Goal: Use online tool/utility: Utilize a website feature to perform a specific function

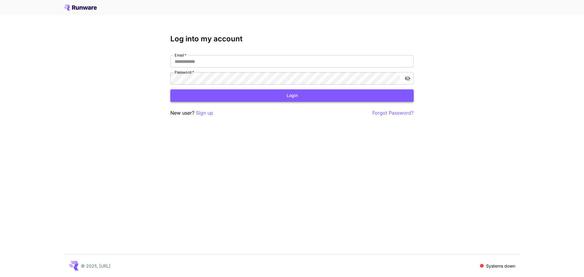
type input "**********"
click at [266, 97] on button "Login" at bounding box center [291, 95] width 243 height 12
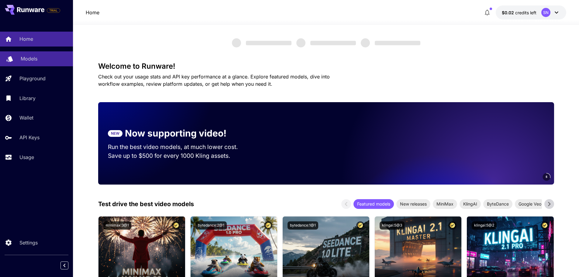
click at [48, 59] on div "Models" at bounding box center [44, 58] width 47 height 7
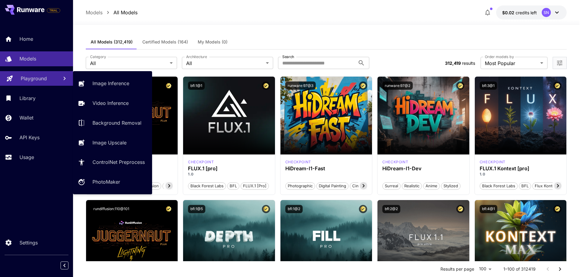
click at [37, 75] on p "Playground" at bounding box center [34, 78] width 26 height 7
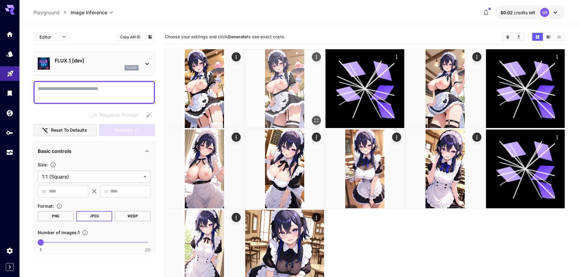
click at [286, 85] on img at bounding box center [284, 88] width 79 height 79
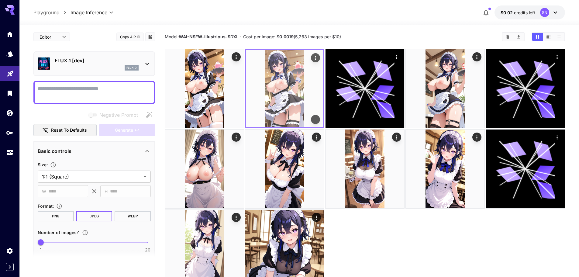
scroll to position [30, 0]
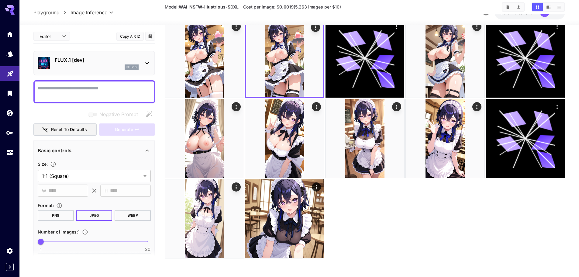
click at [85, 91] on textarea "Negative Prompt" at bounding box center [94, 92] width 113 height 15
click at [106, 69] on div "flux1d" at bounding box center [97, 66] width 84 height 5
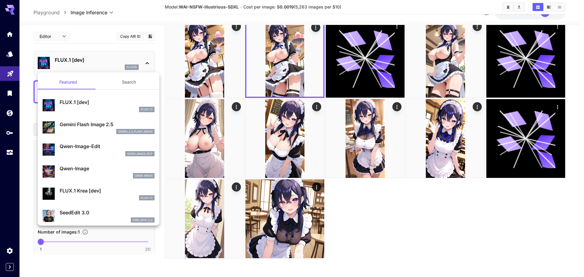
click at [119, 76] on button "Search" at bounding box center [129, 82] width 61 height 15
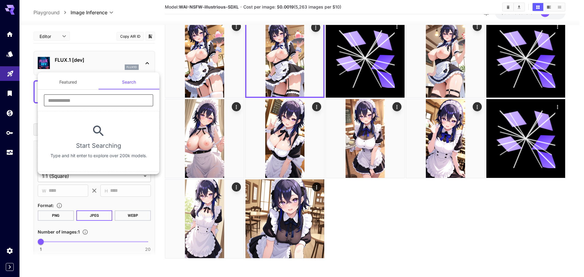
click at [119, 97] on input "text" at bounding box center [99, 100] width 110 height 12
drag, startPoint x: 86, startPoint y: 99, endPoint x: 10, endPoint y: 99, distance: 76.0
click at [5, 99] on div "Featured Search ******** ​ No Results Found Try adjusting your search or use th…" at bounding box center [61, 91] width 122 height 183
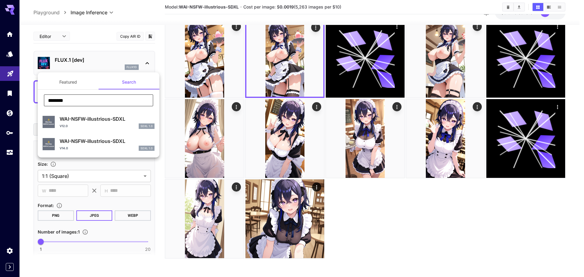
type input "********"
click at [88, 144] on p "WAI-NSFW-illustrious-SDXL" at bounding box center [107, 140] width 95 height 7
type input "**"
type input "*"
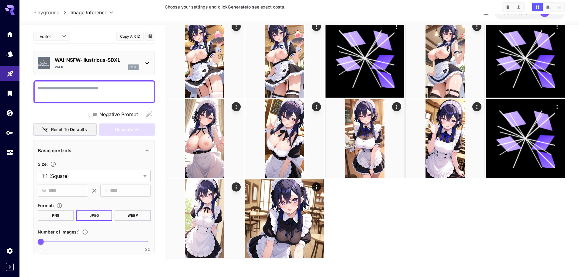
click at [86, 90] on textarea "Negative Prompt" at bounding box center [94, 92] width 113 height 15
paste textarea "**********"
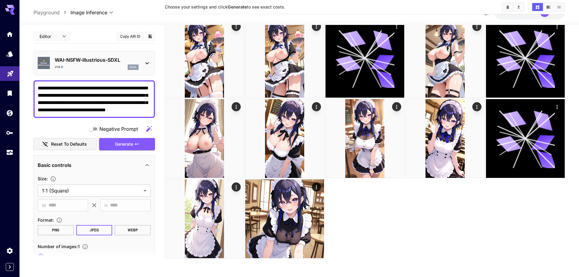
drag, startPoint x: 38, startPoint y: 87, endPoint x: 53, endPoint y: 89, distance: 15.7
click at [38, 87] on textarea "**********" at bounding box center [94, 99] width 113 height 29
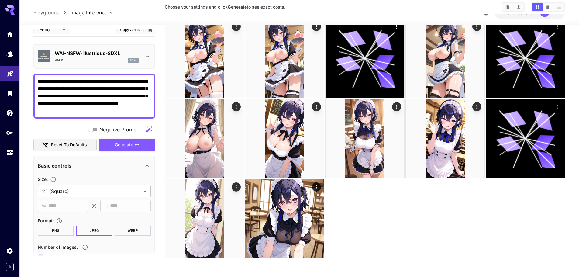
scroll to position [5, 0]
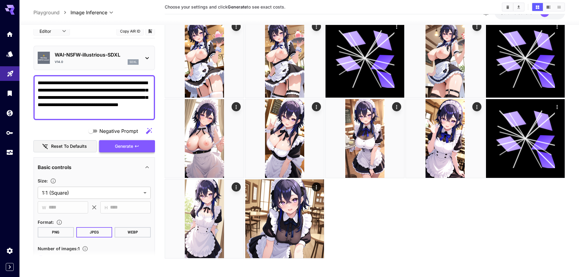
click at [113, 146] on button "Generate" at bounding box center [127, 146] width 56 height 12
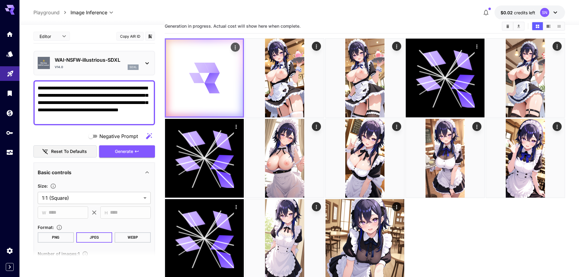
scroll to position [0, 0]
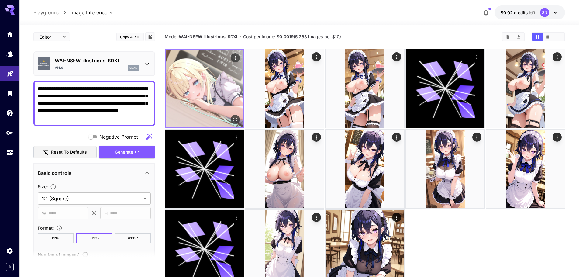
click at [193, 99] on img at bounding box center [204, 88] width 77 height 77
click at [236, 119] on icon "Open in fullscreen" at bounding box center [235, 120] width 6 height 6
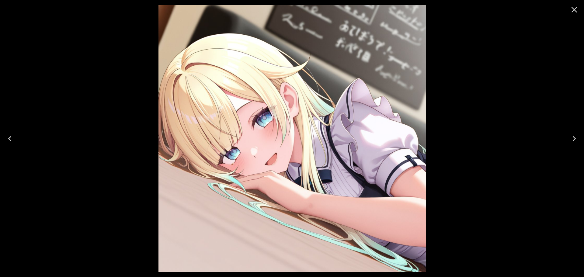
click at [576, 7] on icon "Close" at bounding box center [574, 10] width 10 height 10
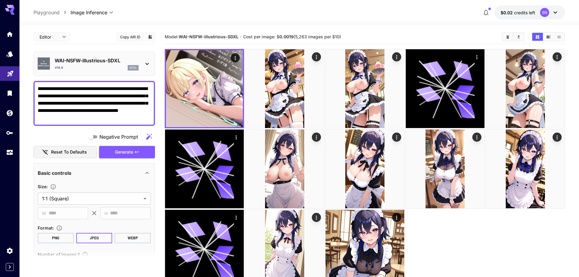
drag, startPoint x: 48, startPoint y: 88, endPoint x: 33, endPoint y: 87, distance: 15.5
click at [33, 87] on section "**********" at bounding box center [299, 175] width 560 height 300
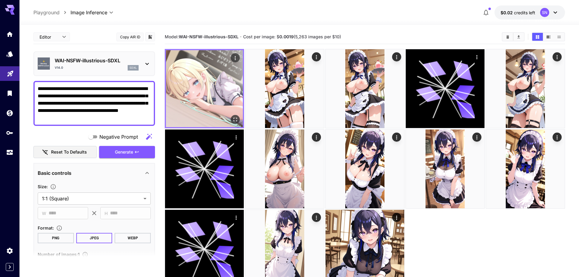
paste textarea "*"
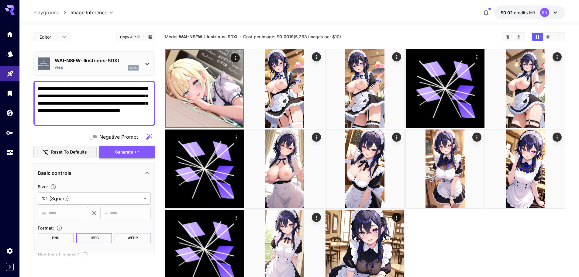
click at [115, 155] on span "Generate" at bounding box center [124, 152] width 18 height 8
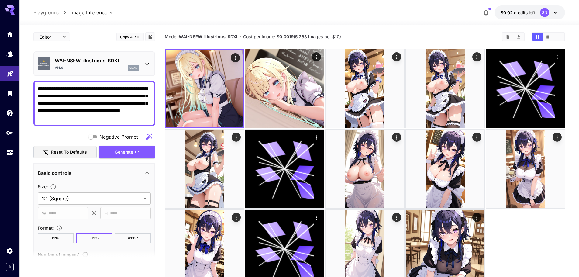
drag, startPoint x: 50, startPoint y: 89, endPoint x: 23, endPoint y: 89, distance: 27.4
click at [23, 89] on section "**********" at bounding box center [299, 175] width 560 height 300
paste textarea "**"
click at [137, 151] on icon "button" at bounding box center [136, 152] width 5 height 5
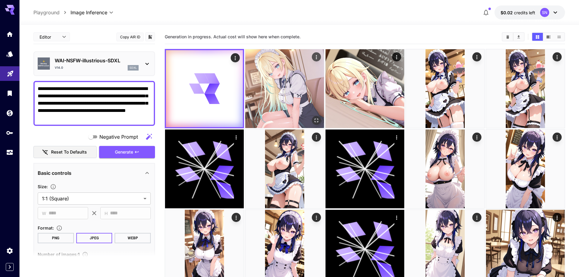
click at [268, 99] on img at bounding box center [284, 88] width 79 height 79
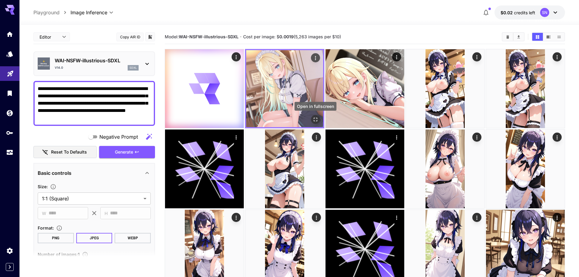
click at [315, 119] on icon "Open in fullscreen" at bounding box center [316, 120] width 6 height 6
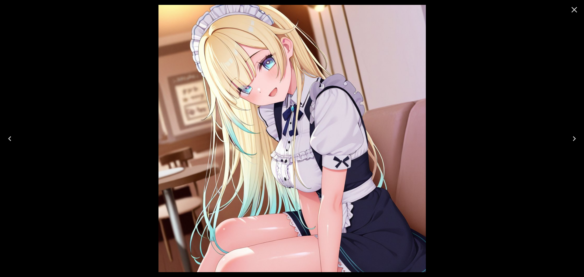
click at [577, 15] on button "Close" at bounding box center [574, 9] width 15 height 15
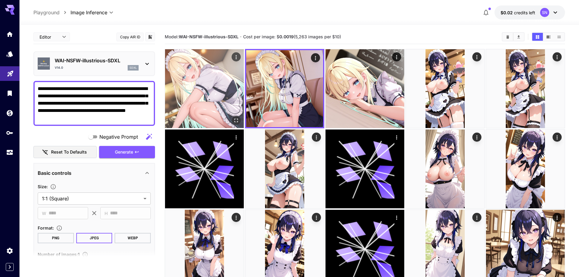
click at [199, 75] on img at bounding box center [204, 88] width 79 height 79
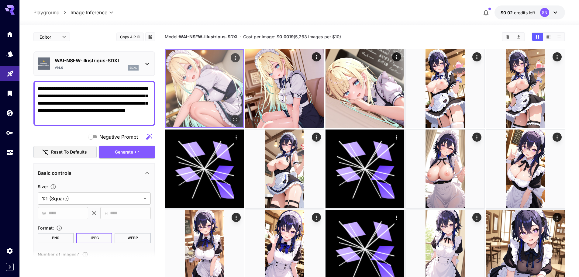
click at [233, 119] on icon "Open in fullscreen" at bounding box center [235, 120] width 6 height 6
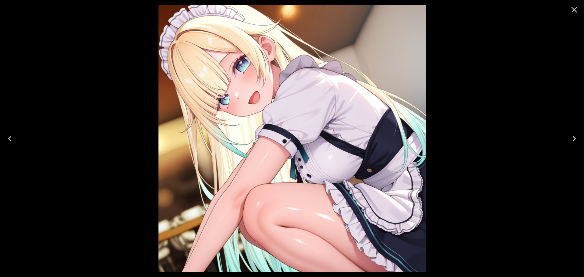
click at [572, 9] on icon "Close" at bounding box center [574, 10] width 10 height 10
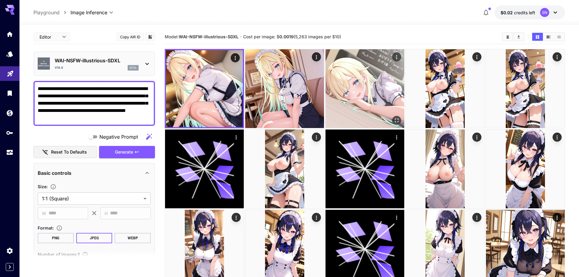
click at [357, 110] on img at bounding box center [365, 88] width 79 height 79
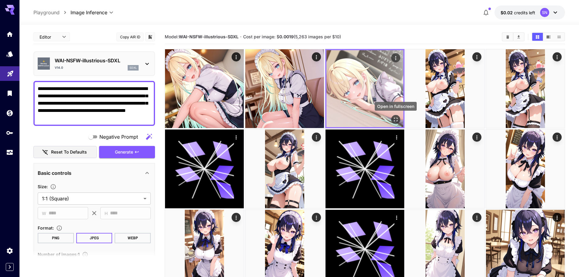
click at [395, 117] on icon "Open in fullscreen" at bounding box center [396, 120] width 6 height 6
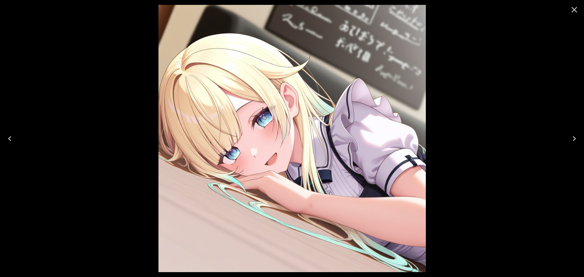
click at [574, 12] on icon "Close" at bounding box center [574, 10] width 10 height 10
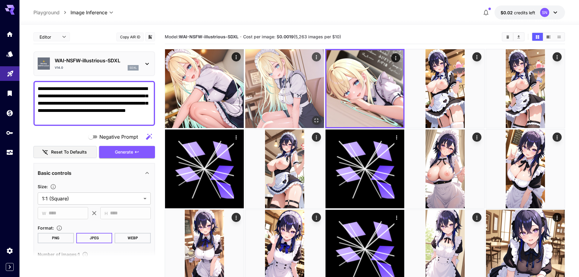
click at [308, 80] on img at bounding box center [284, 88] width 79 height 79
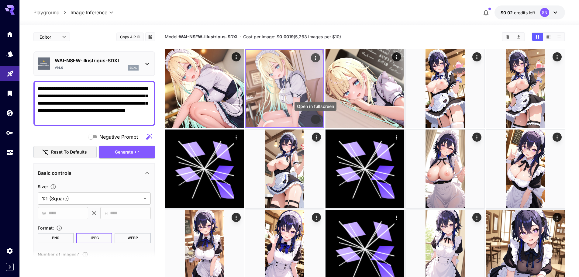
click at [317, 119] on icon "Open in fullscreen" at bounding box center [316, 120] width 6 height 6
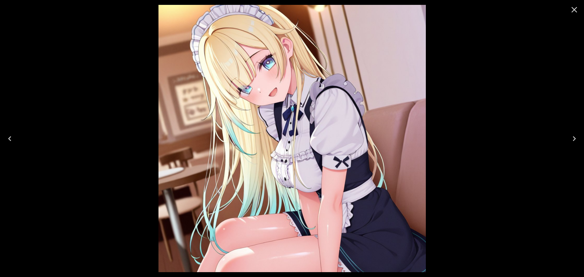
click at [509, 92] on div at bounding box center [292, 138] width 584 height 277
click at [576, 11] on icon "Close" at bounding box center [574, 10] width 10 height 10
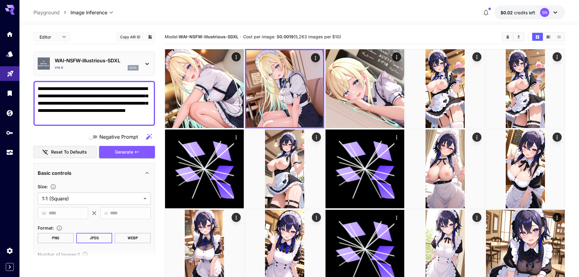
drag, startPoint x: 57, startPoint y: 88, endPoint x: 26, endPoint y: 89, distance: 30.7
click at [26, 89] on section "**********" at bounding box center [299, 175] width 560 height 300
paste textarea
click at [117, 90] on textarea "**********" at bounding box center [94, 103] width 113 height 37
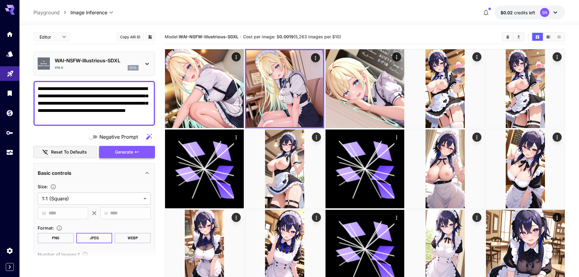
click at [129, 155] on span "Generate" at bounding box center [124, 152] width 18 height 8
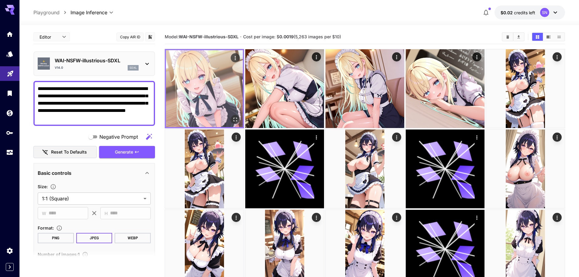
click at [217, 87] on img at bounding box center [204, 88] width 77 height 77
click at [233, 119] on icon "Open in fullscreen" at bounding box center [235, 120] width 6 height 6
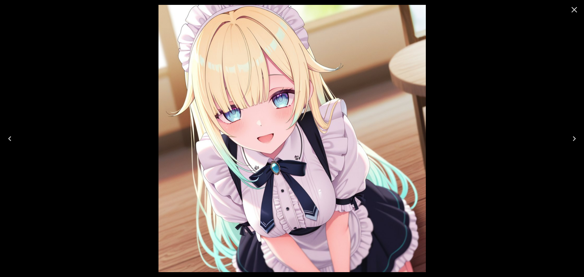
click at [571, 11] on icon "Close" at bounding box center [574, 10] width 10 height 10
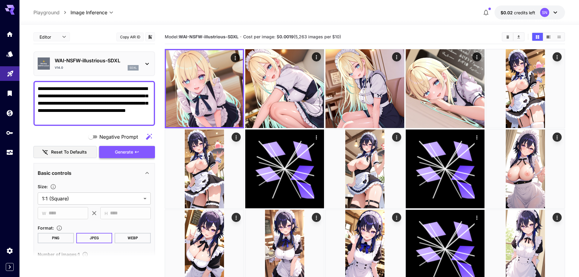
click at [118, 149] on span "Generate" at bounding box center [124, 152] width 18 height 8
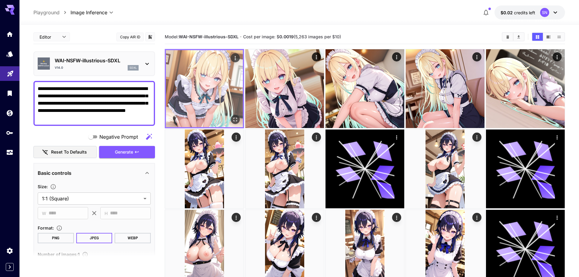
click at [241, 101] on img at bounding box center [204, 88] width 77 height 77
click at [235, 119] on icon "Open in fullscreen" at bounding box center [235, 120] width 6 height 6
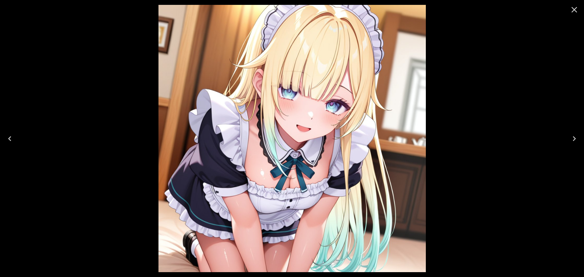
click at [577, 11] on icon "Close" at bounding box center [574, 10] width 10 height 10
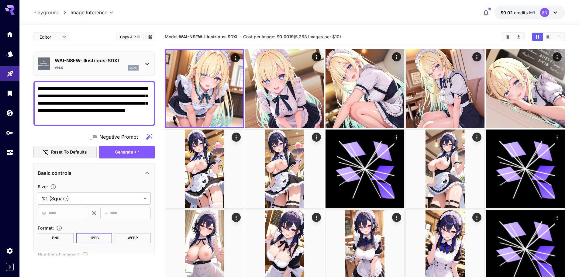
drag, startPoint x: 56, startPoint y: 85, endPoint x: 21, endPoint y: 85, distance: 35.6
click at [21, 85] on section "**********" at bounding box center [299, 206] width 560 height 363
paste textarea "****"
type textarea "**********"
click at [120, 149] on span "Generate" at bounding box center [124, 152] width 18 height 8
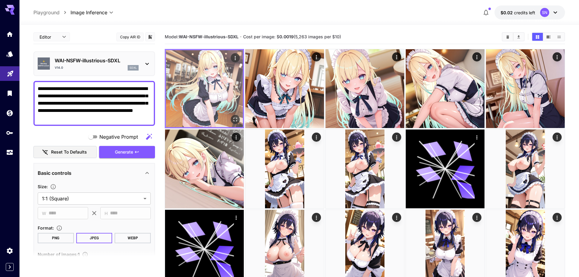
click at [211, 116] on img at bounding box center [204, 88] width 77 height 77
click at [236, 121] on icon "Open in fullscreen" at bounding box center [236, 120] width 4 height 4
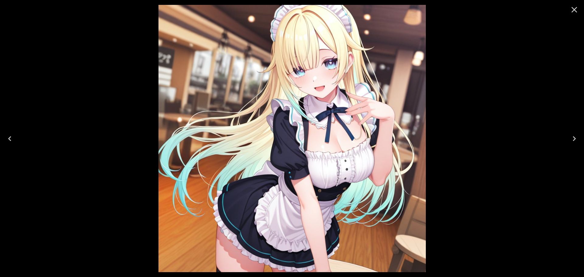
click at [576, 12] on icon "Close" at bounding box center [575, 10] width 6 height 6
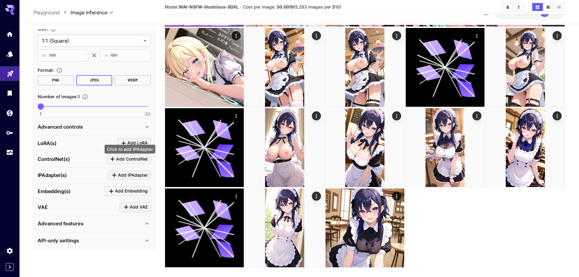
scroll to position [110, 0]
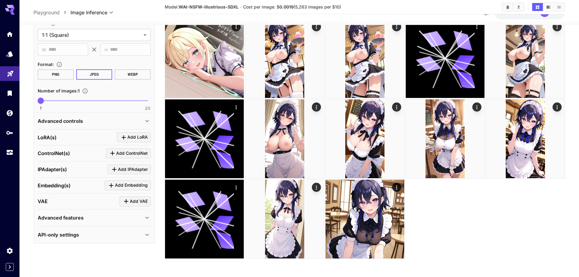
click at [85, 123] on div "Advanced controls" at bounding box center [91, 120] width 106 height 7
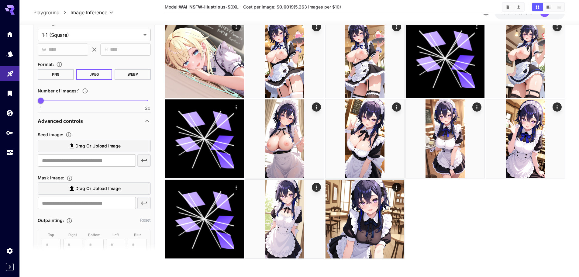
click at [85, 123] on div "Advanced controls" at bounding box center [91, 120] width 106 height 7
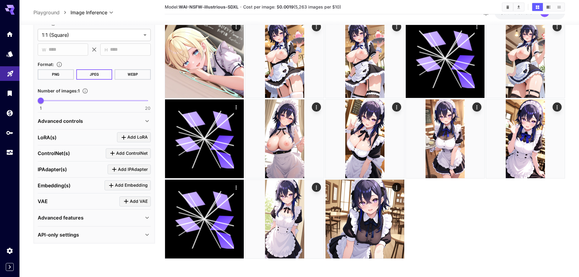
click at [78, 221] on div "Advanced features" at bounding box center [94, 217] width 113 height 15
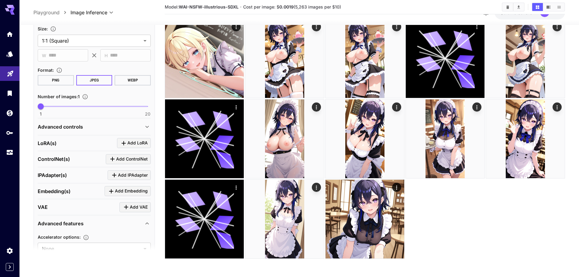
scroll to position [152, 0]
click at [71, 126] on p "Advanced controls" at bounding box center [60, 125] width 45 height 7
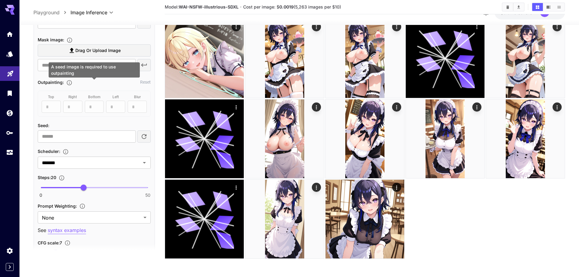
scroll to position [304, 0]
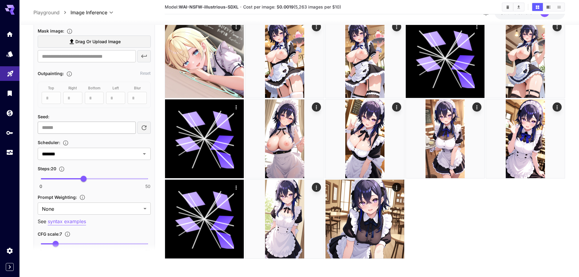
click at [73, 131] on input "number" at bounding box center [87, 128] width 98 height 12
click at [91, 131] on input "number" at bounding box center [87, 128] width 98 height 12
drag, startPoint x: 88, startPoint y: 123, endPoint x: 84, endPoint y: 128, distance: 6.1
click at [88, 124] on input "number" at bounding box center [87, 128] width 98 height 12
type input "*"
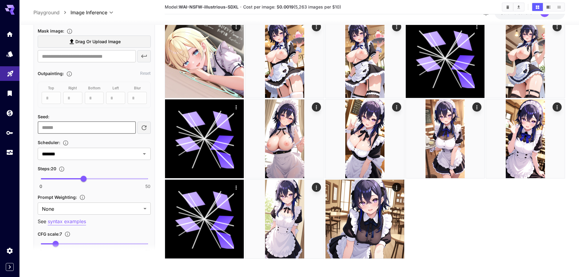
click at [85, 112] on div "Seed image : Drag or upload image ​ Mask image : Drag or upload image ​ Outpain…" at bounding box center [94, 131] width 113 height 294
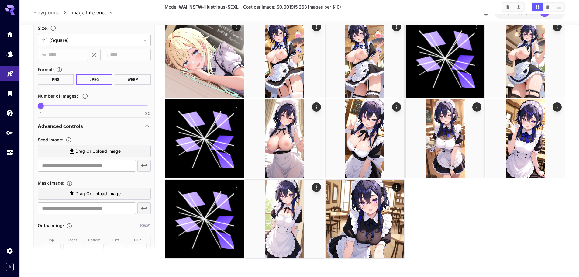
scroll to position [0, 0]
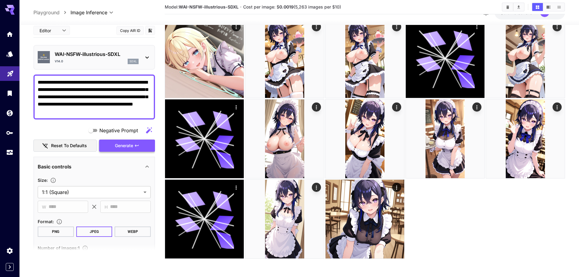
click at [116, 144] on span "Generate" at bounding box center [124, 146] width 18 height 8
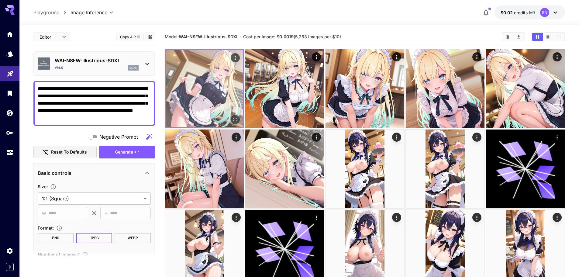
click at [194, 109] on img at bounding box center [204, 88] width 77 height 77
click at [234, 120] on icon "Open in fullscreen" at bounding box center [235, 120] width 6 height 6
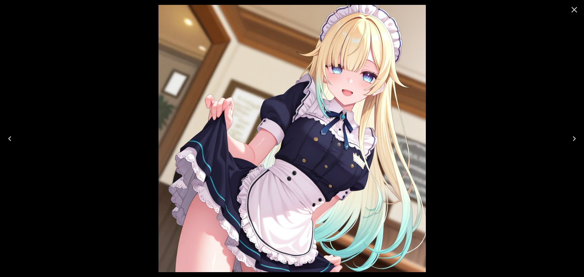
click at [575, 12] on icon "Close" at bounding box center [574, 10] width 10 height 10
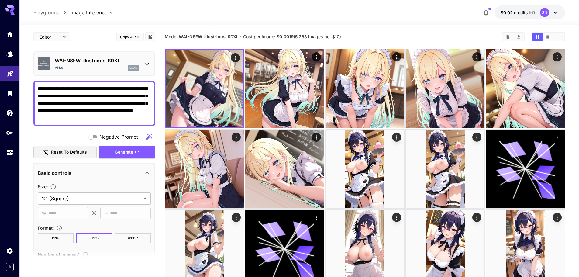
drag, startPoint x: 69, startPoint y: 88, endPoint x: 4, endPoint y: 84, distance: 65.2
click at [0, 84] on div "**********" at bounding box center [289, 194] width 579 height 388
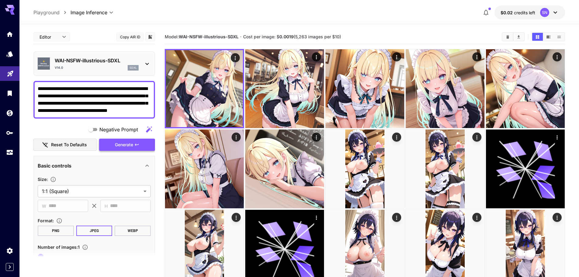
type textarea "**********"
click at [130, 144] on span "Generate" at bounding box center [124, 145] width 18 height 8
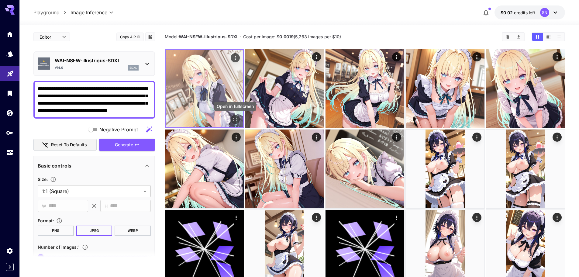
click at [235, 120] on icon "Open in fullscreen" at bounding box center [235, 120] width 6 height 6
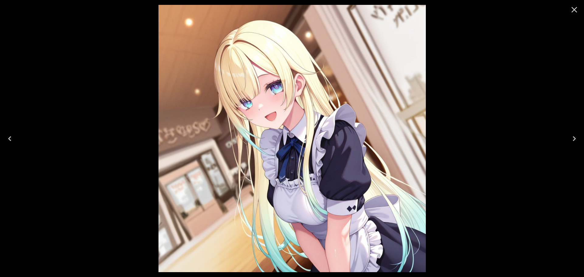
click at [574, 10] on icon "Close" at bounding box center [575, 10] width 6 height 6
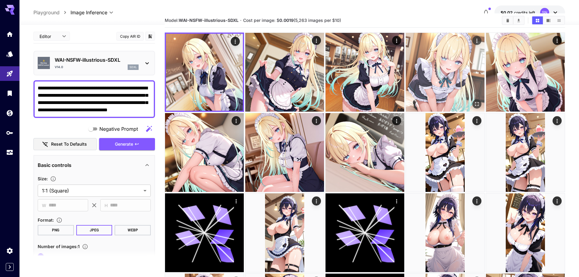
scroll to position [30, 0]
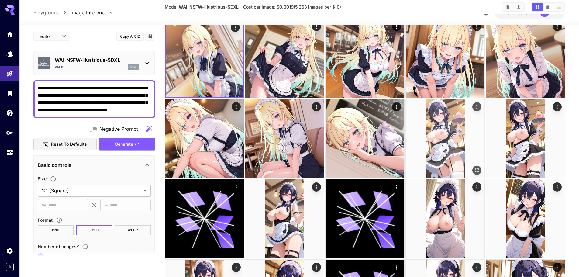
click at [430, 105] on img at bounding box center [445, 138] width 79 height 79
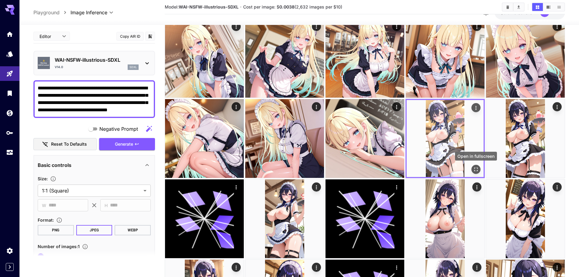
click at [474, 171] on icon "Open in fullscreen" at bounding box center [476, 169] width 6 height 6
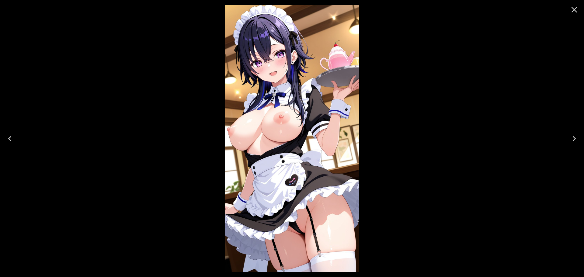
click at [574, 12] on icon "Close" at bounding box center [574, 10] width 10 height 10
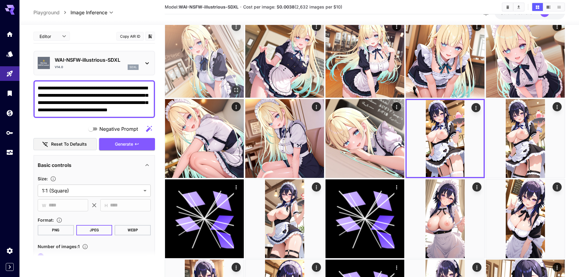
click at [205, 66] on img at bounding box center [204, 58] width 79 height 79
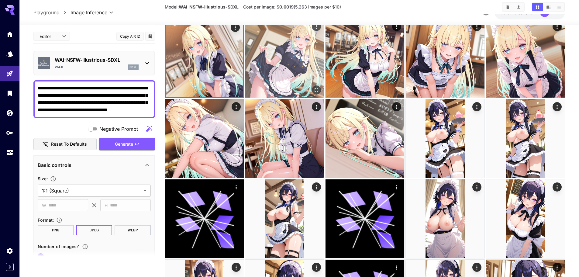
click at [287, 68] on img at bounding box center [284, 58] width 79 height 79
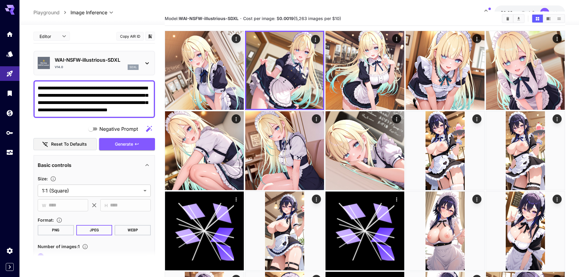
scroll to position [0, 0]
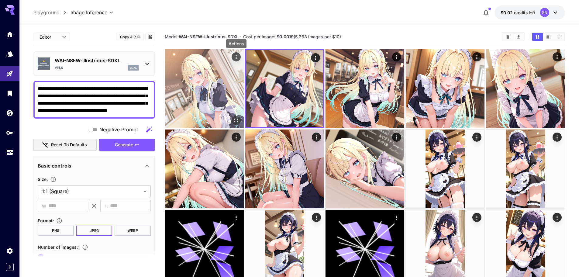
click at [233, 59] on button "Actions" at bounding box center [236, 56] width 9 height 9
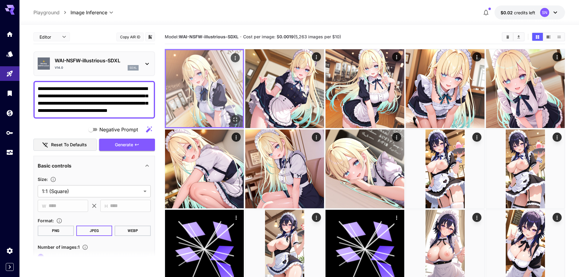
click at [236, 68] on img at bounding box center [204, 88] width 77 height 77
click at [235, 60] on icon "Actions" at bounding box center [235, 58] width 6 height 6
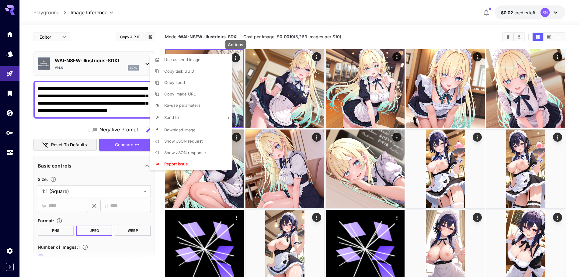
click at [361, 170] on div at bounding box center [292, 138] width 584 height 277
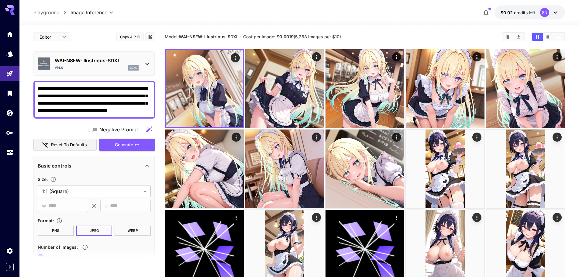
click at [361, 166] on img at bounding box center [365, 169] width 79 height 79
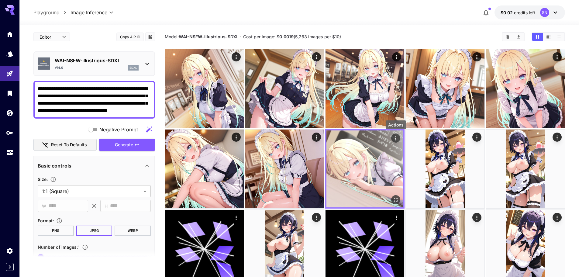
click at [397, 137] on icon "Actions" at bounding box center [396, 138] width 6 height 6
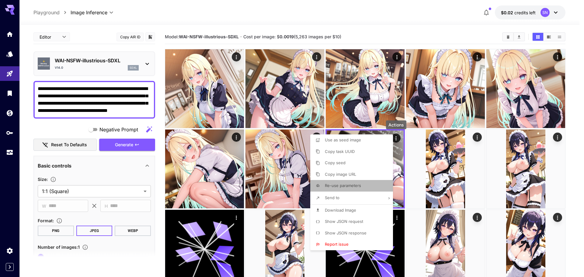
click at [340, 188] on span "Re-use parameters" at bounding box center [343, 185] width 36 height 5
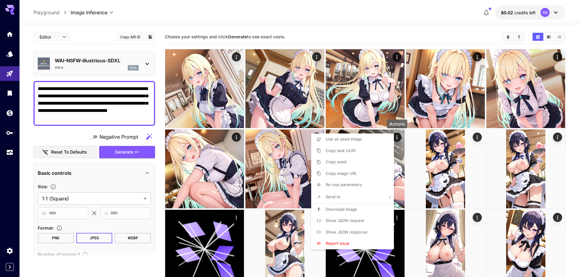
click at [461, 39] on div at bounding box center [292, 138] width 584 height 277
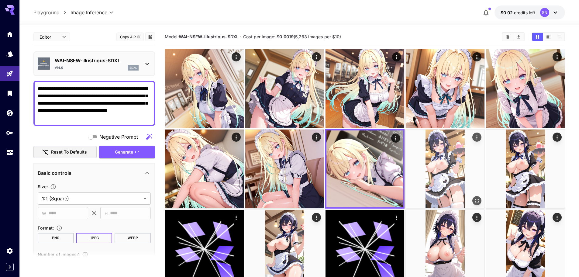
click at [433, 157] on img at bounding box center [445, 169] width 79 height 79
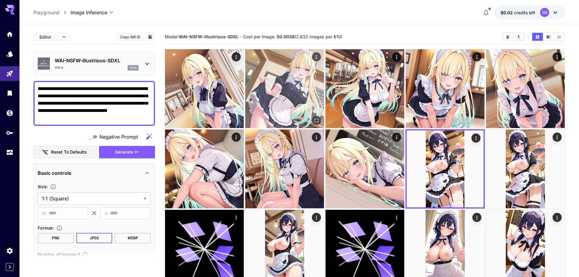
click at [304, 95] on img at bounding box center [284, 88] width 79 height 79
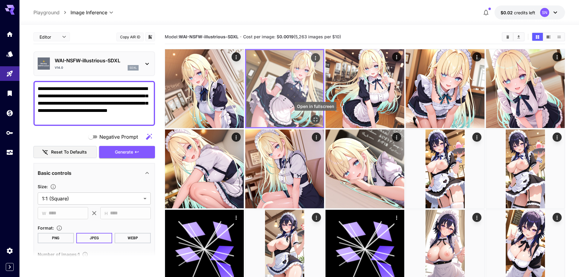
click at [315, 118] on icon "Open in fullscreen" at bounding box center [316, 120] width 4 height 4
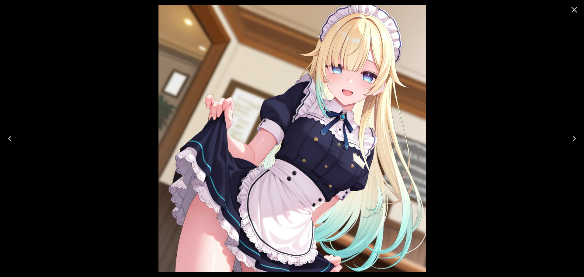
click at [478, 66] on div at bounding box center [292, 138] width 584 height 277
click at [570, 10] on icon "Close" at bounding box center [574, 10] width 10 height 10
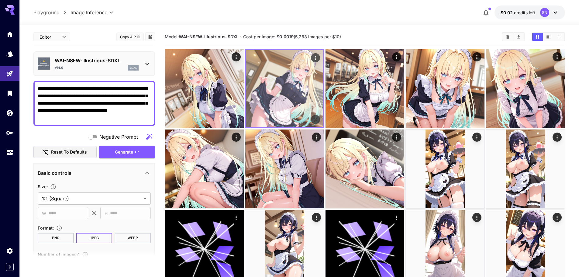
click at [316, 59] on icon "Actions" at bounding box center [316, 58] width 6 height 6
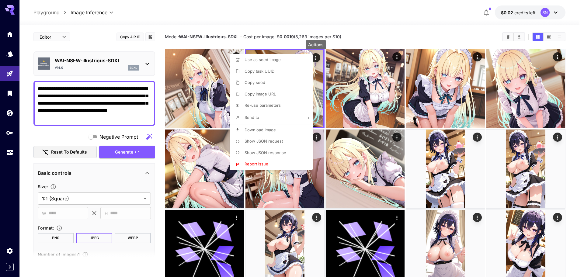
click at [261, 107] on span "Re-use parameters" at bounding box center [263, 105] width 36 height 5
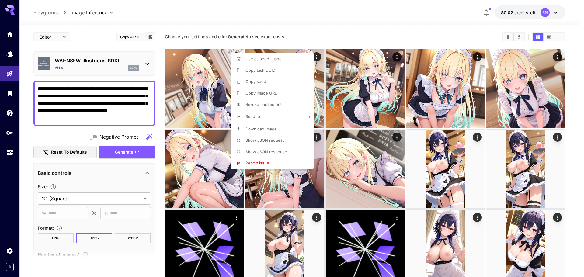
click at [62, 135] on div at bounding box center [292, 138] width 584 height 277
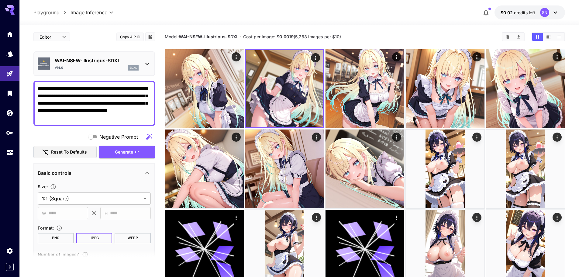
drag, startPoint x: 66, startPoint y: 88, endPoint x: 21, endPoint y: 85, distance: 45.4
click at [21, 85] on section "**********" at bounding box center [299, 206] width 560 height 363
paste textarea "*******"
click at [121, 155] on span "Generate" at bounding box center [124, 152] width 18 height 8
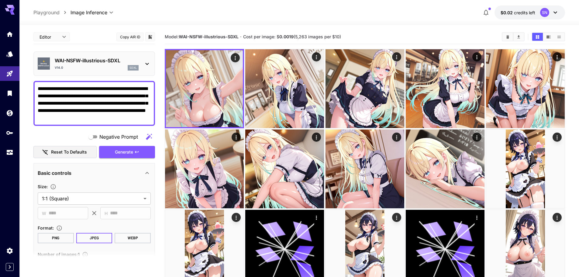
drag, startPoint x: 78, startPoint y: 86, endPoint x: 21, endPoint y: 86, distance: 57.8
click at [21, 86] on section "**********" at bounding box center [299, 246] width 560 height 443
paste textarea
type textarea "**********"
click at [139, 151] on icon "button" at bounding box center [137, 152] width 4 height 2
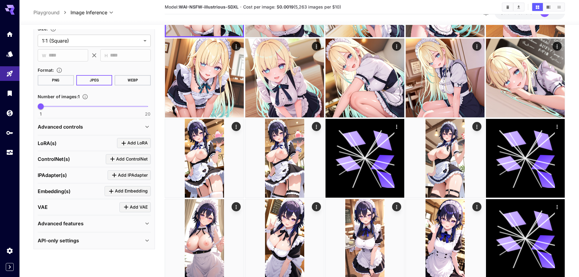
scroll to position [91, 0]
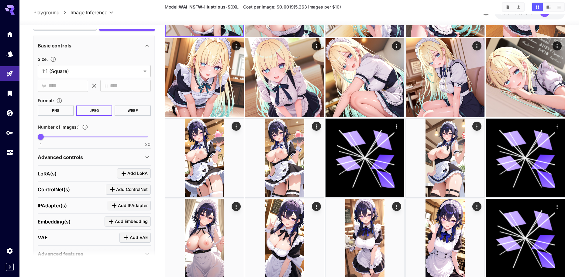
click at [92, 158] on div "Advanced controls" at bounding box center [91, 157] width 106 height 7
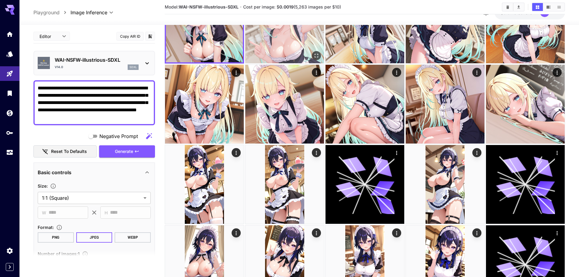
scroll to position [0, 0]
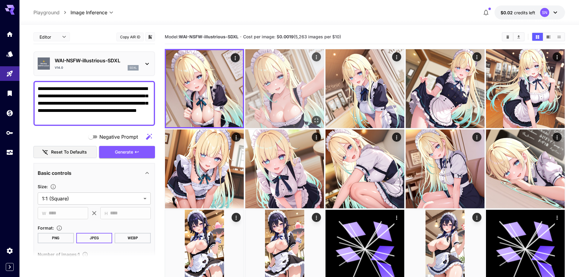
click at [286, 87] on img at bounding box center [284, 88] width 79 height 79
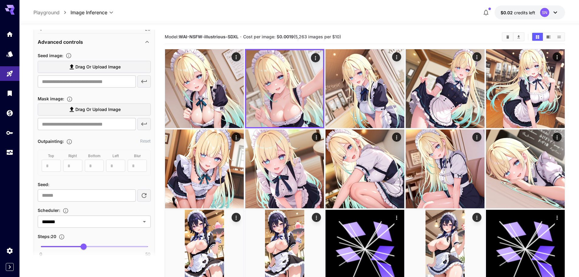
scroll to position [243, 0]
type input "*"
click at [130, 193] on input "*" at bounding box center [87, 195] width 98 height 12
click at [161, 177] on main "**********" at bounding box center [299, 242] width 532 height 425
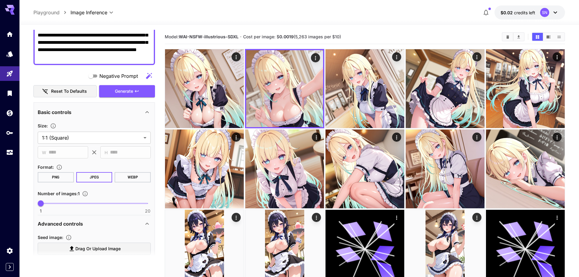
scroll to position [0, 0]
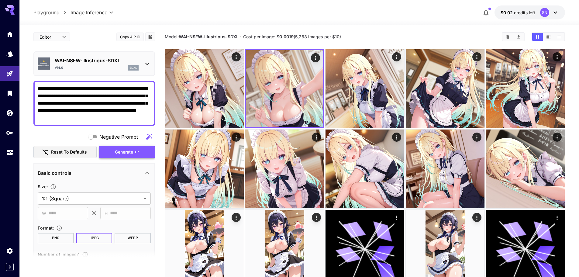
click at [132, 151] on span "Generate" at bounding box center [124, 152] width 18 height 8
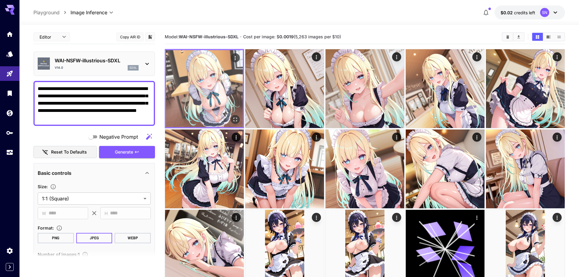
click at [229, 95] on img at bounding box center [204, 88] width 77 height 77
click at [237, 121] on icon "Open in fullscreen" at bounding box center [236, 120] width 4 height 4
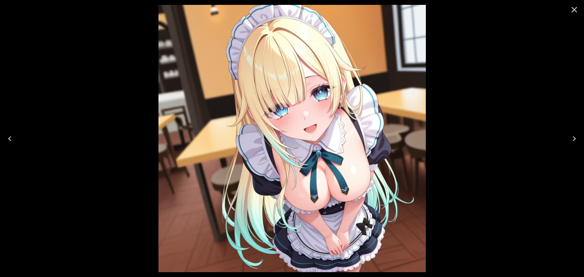
click at [574, 10] on icon "Close" at bounding box center [575, 10] width 6 height 6
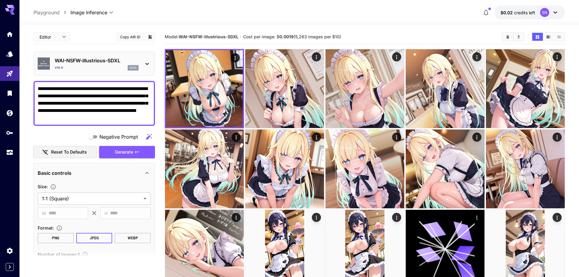
drag, startPoint x: 68, startPoint y: 88, endPoint x: 17, endPoint y: 85, distance: 50.9
click at [17, 85] on div "**********" at bounding box center [289, 234] width 579 height 468
paste textarea "**********"
type textarea "**********"
click at [126, 156] on span "Generate" at bounding box center [124, 152] width 18 height 8
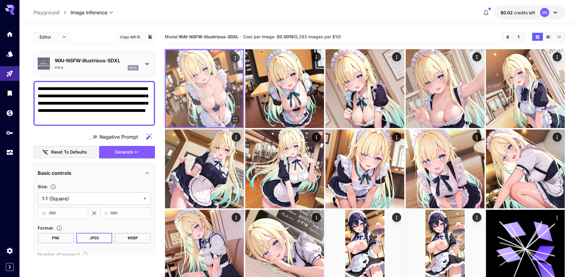
click at [227, 85] on img at bounding box center [204, 88] width 77 height 77
click at [235, 120] on icon "Open in fullscreen" at bounding box center [235, 120] width 6 height 6
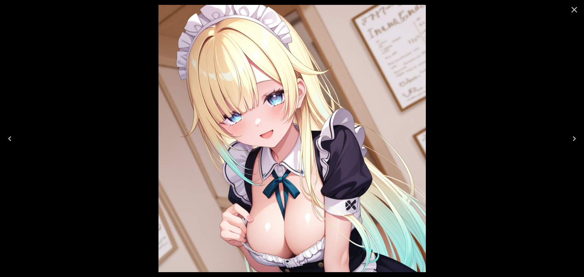
click at [579, 11] on icon "Close" at bounding box center [574, 10] width 10 height 10
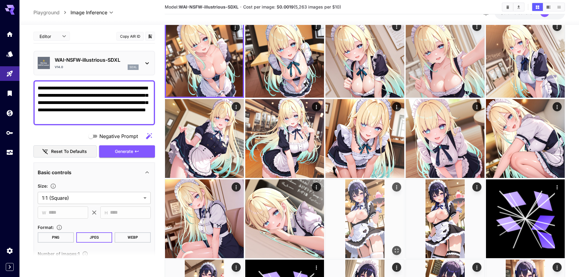
scroll to position [61, 0]
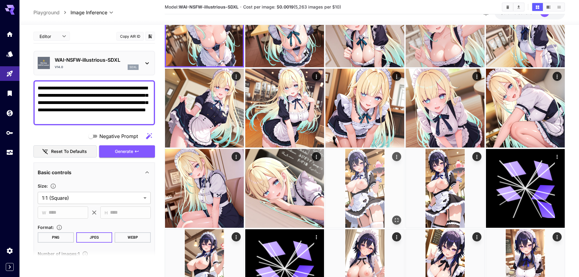
click at [362, 189] on img at bounding box center [365, 188] width 79 height 79
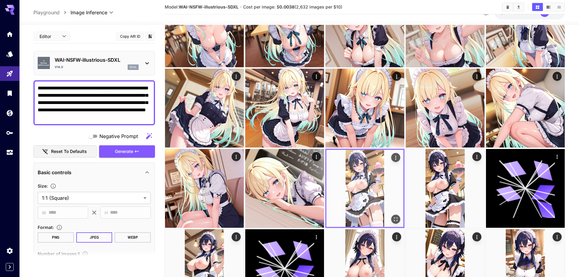
click at [396, 219] on icon "Open in fullscreen" at bounding box center [396, 219] width 6 height 6
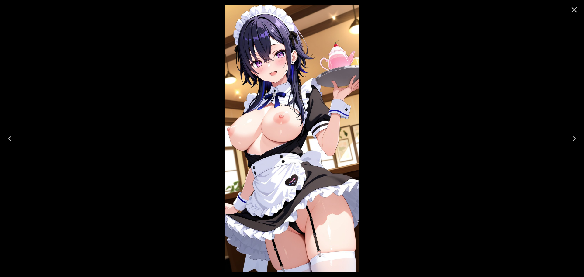
click at [396, 128] on div at bounding box center [292, 138] width 584 height 277
click at [579, 10] on button "Close" at bounding box center [574, 9] width 15 height 15
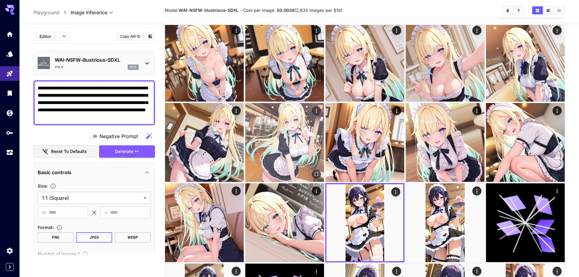
scroll to position [0, 0]
